Goal: Information Seeking & Learning: Find specific page/section

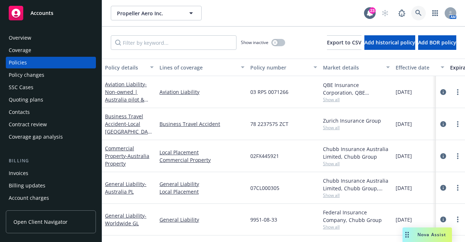
click at [416, 12] on icon at bounding box center [418, 13] width 6 height 6
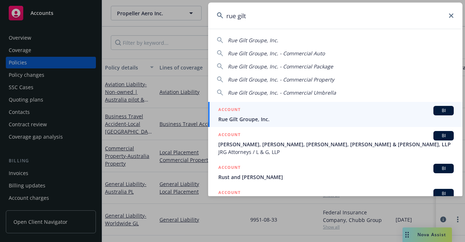
type input "rue gilt"
click at [263, 118] on span "Rue Gilt Groupe, Inc." at bounding box center [335, 119] width 235 height 8
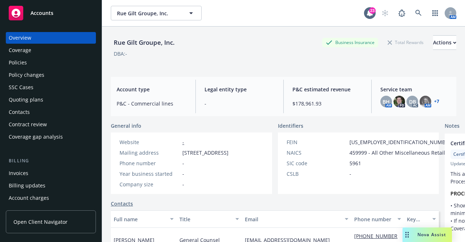
click at [33, 62] on div "Policies" at bounding box center [51, 63] width 84 height 12
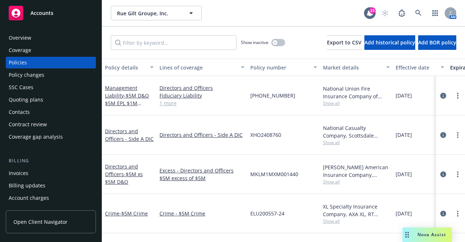
click at [440, 93] on icon "circleInformation" at bounding box center [443, 96] width 6 height 6
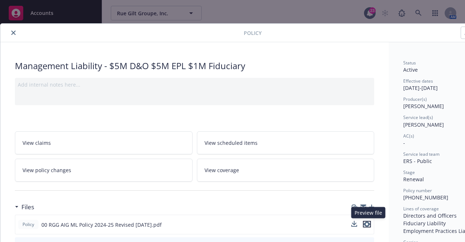
click at [369, 223] on icon "preview file" at bounding box center [367, 223] width 7 height 5
